Goal: Task Accomplishment & Management: Manage account settings

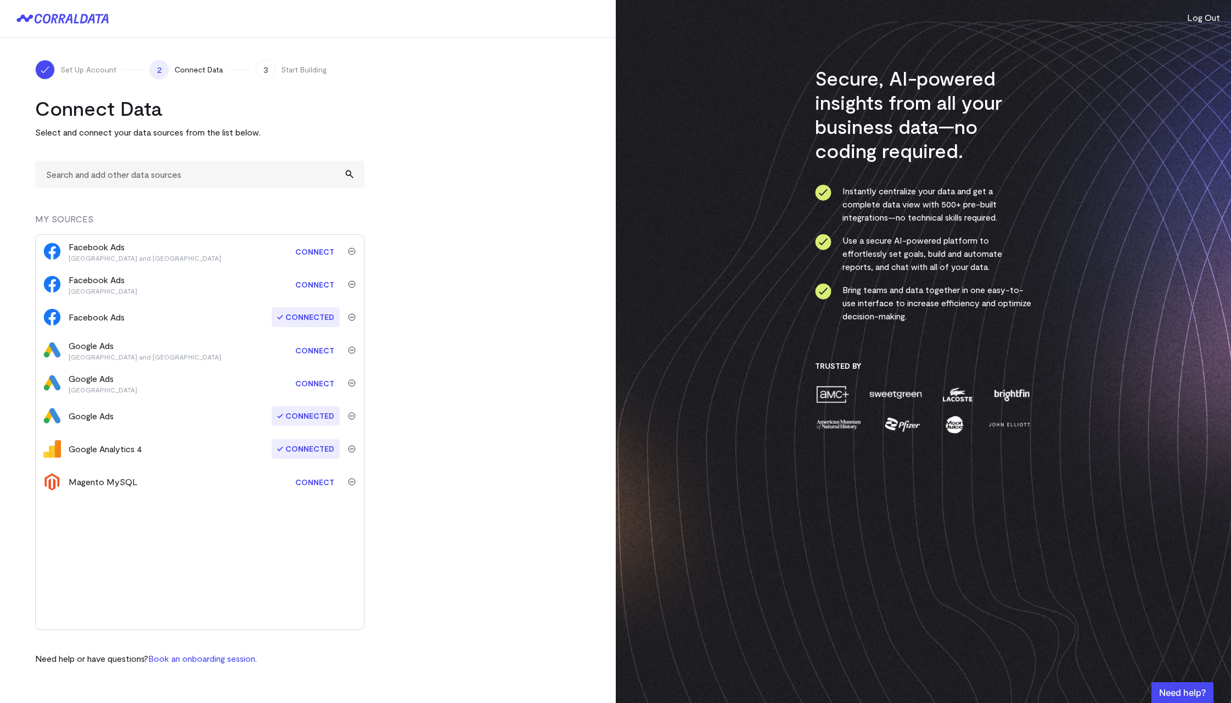
click at [313, 246] on link "Connect" at bounding box center [315, 251] width 50 height 20
click at [427, 273] on turbo-frame "Connect Data Select and connect your data sources from the list below. MY SOURC…" at bounding box center [307, 380] width 545 height 569
click at [1193, 18] on button "Log Out" at bounding box center [1203, 17] width 33 height 13
